Goal: Transaction & Acquisition: Purchase product/service

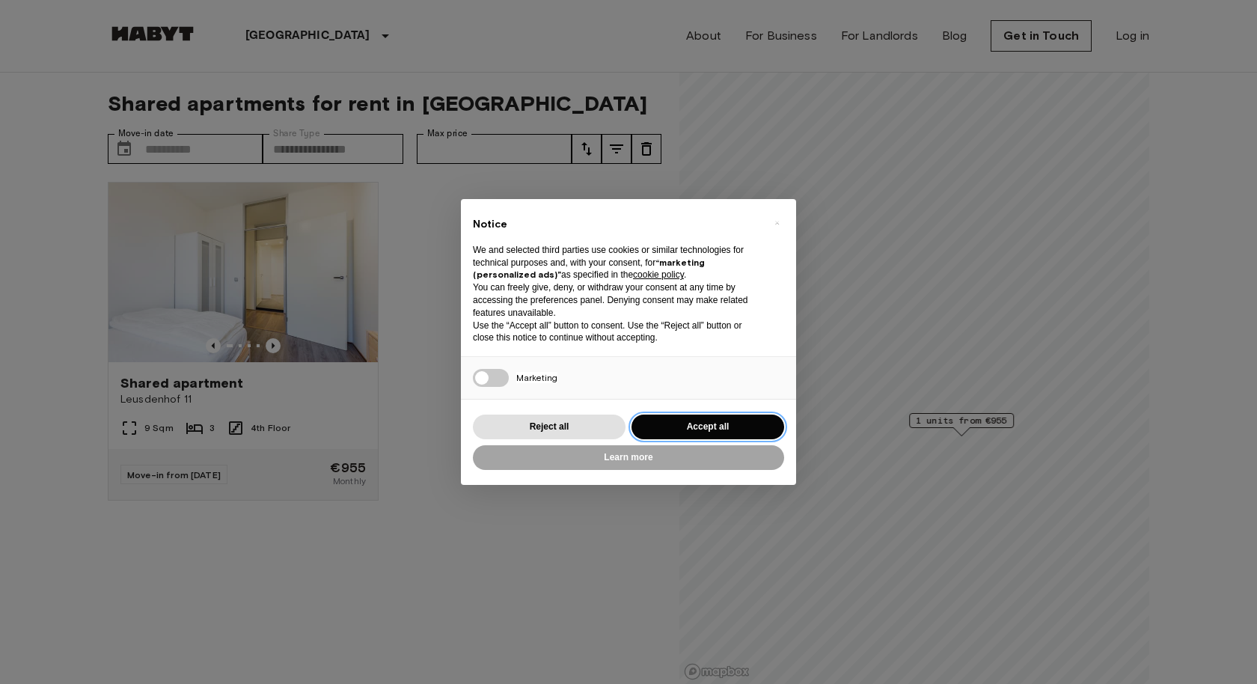
click at [738, 421] on button "Accept all" at bounding box center [707, 426] width 153 height 25
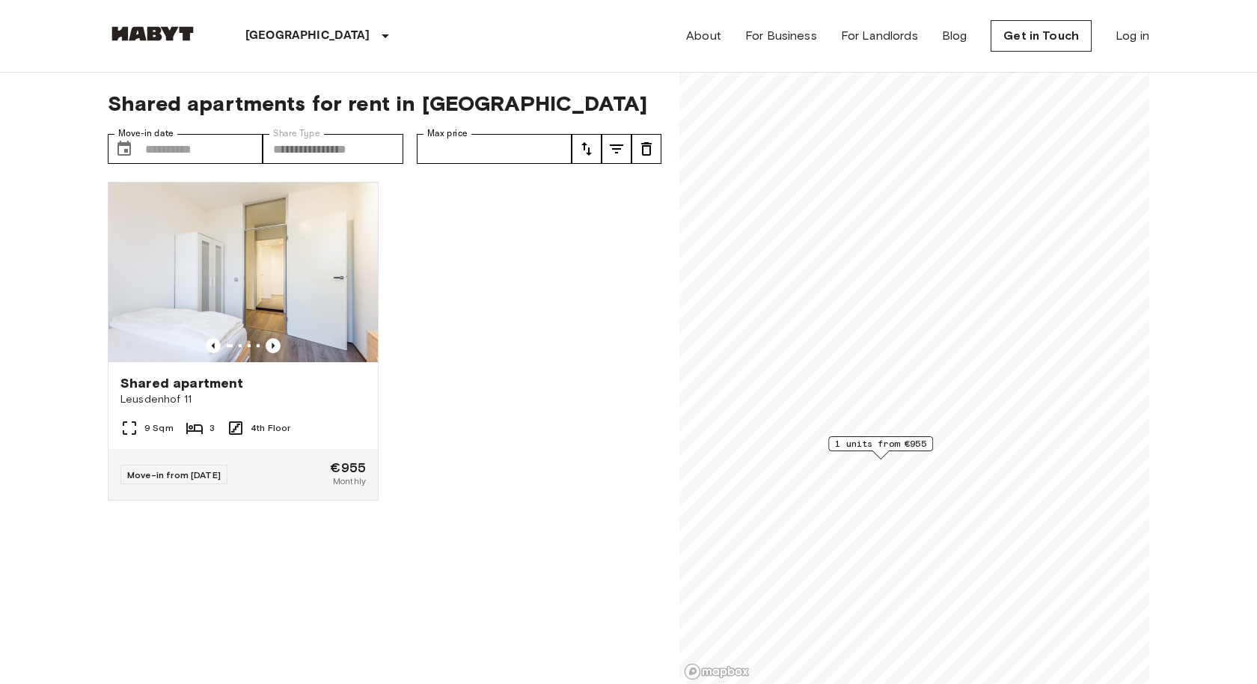
click at [854, 442] on span "1 units from €955" at bounding box center [880, 443] width 91 height 13
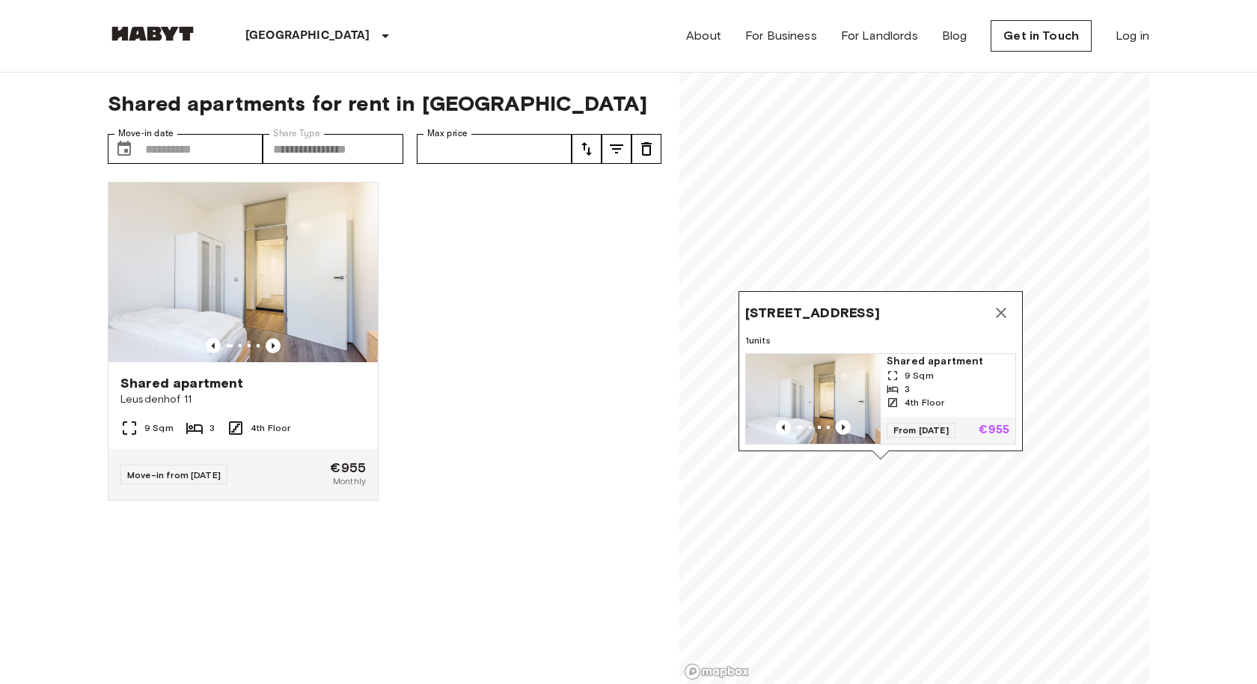
click at [993, 310] on icon "Map marker" at bounding box center [1001, 313] width 18 height 18
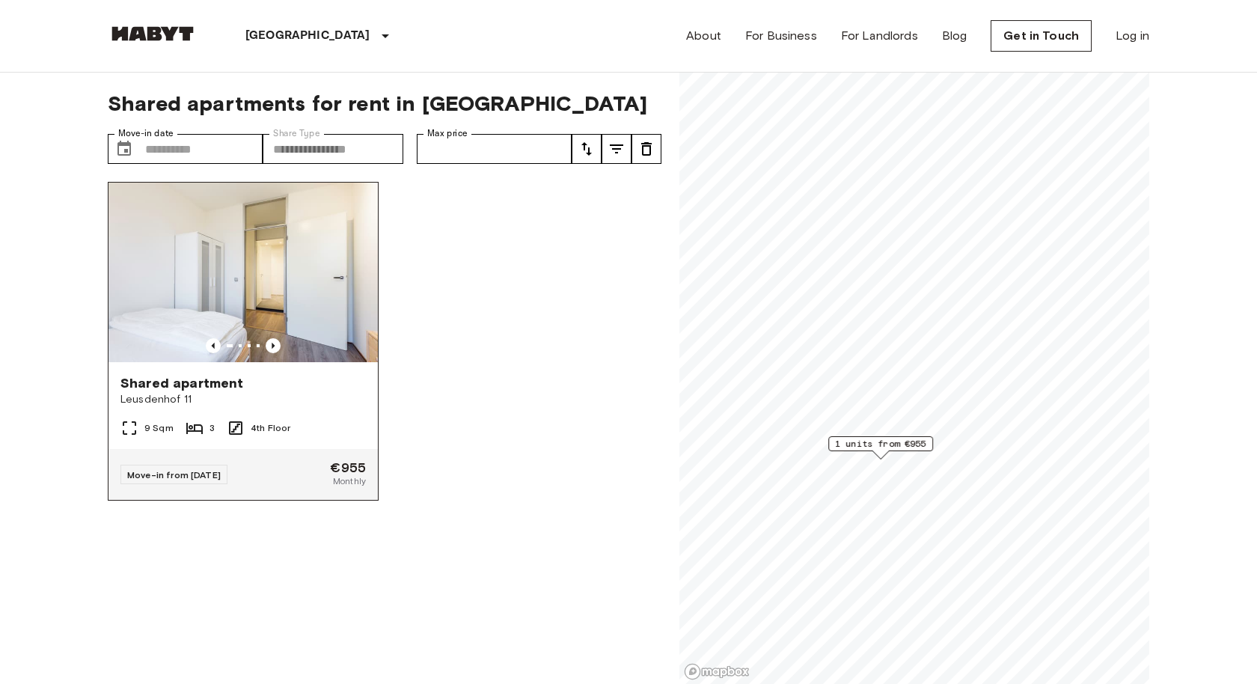
click at [278, 338] on div at bounding box center [242, 345] width 269 height 15
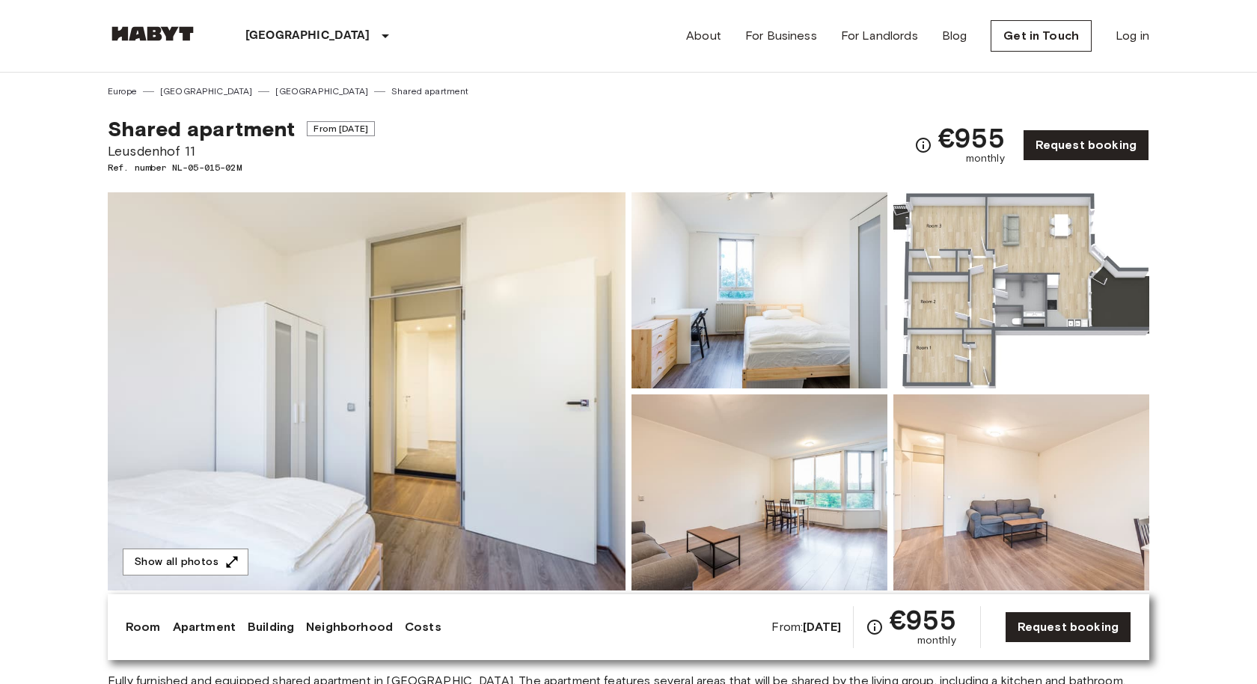
click at [817, 334] on img at bounding box center [759, 290] width 256 height 196
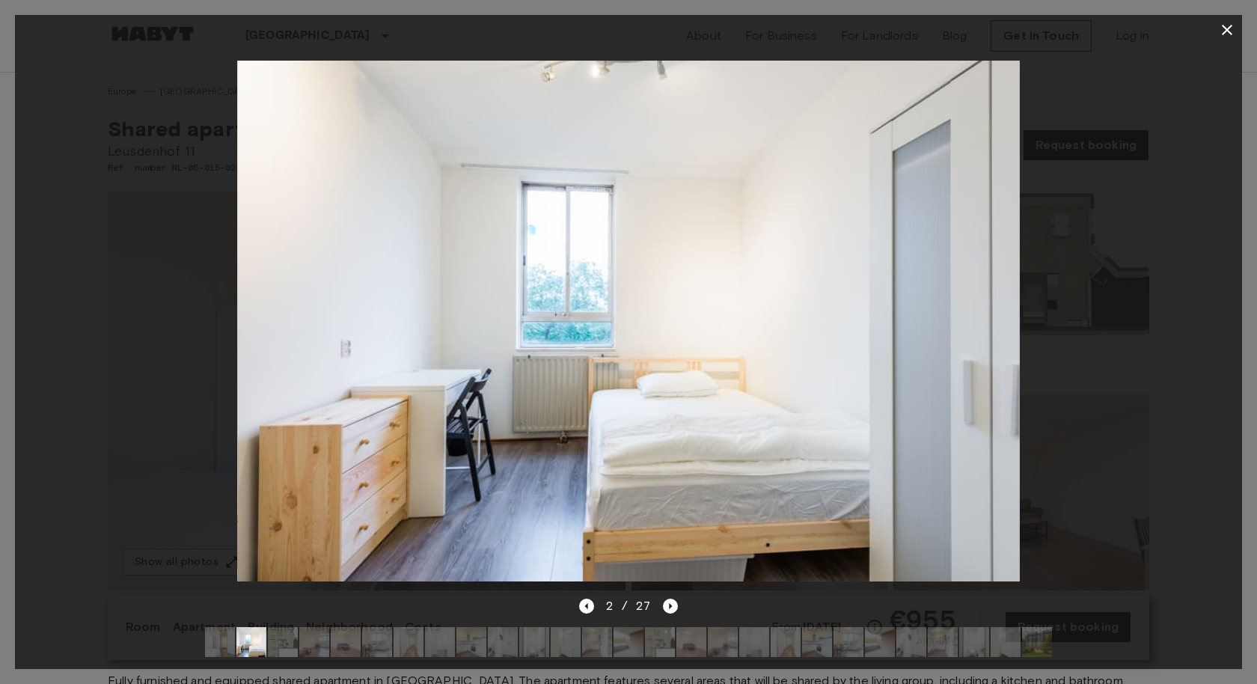
click at [817, 334] on img at bounding box center [628, 321] width 782 height 521
